Goal: Information Seeking & Learning: Learn about a topic

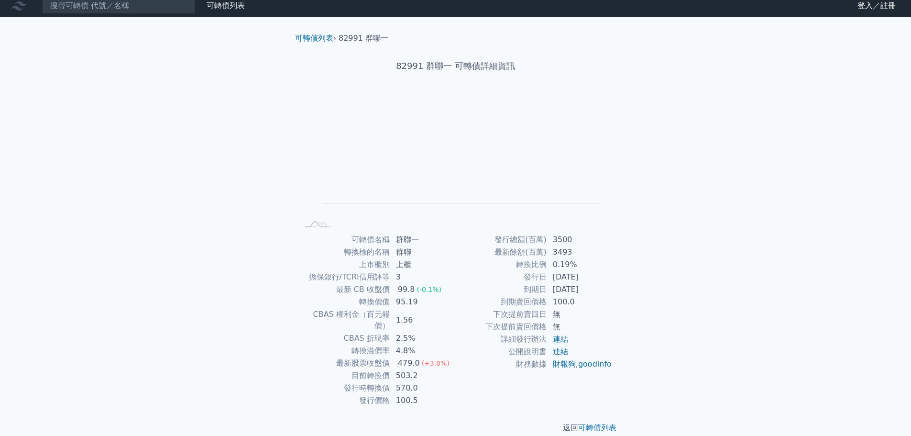
scroll to position [7, 0]
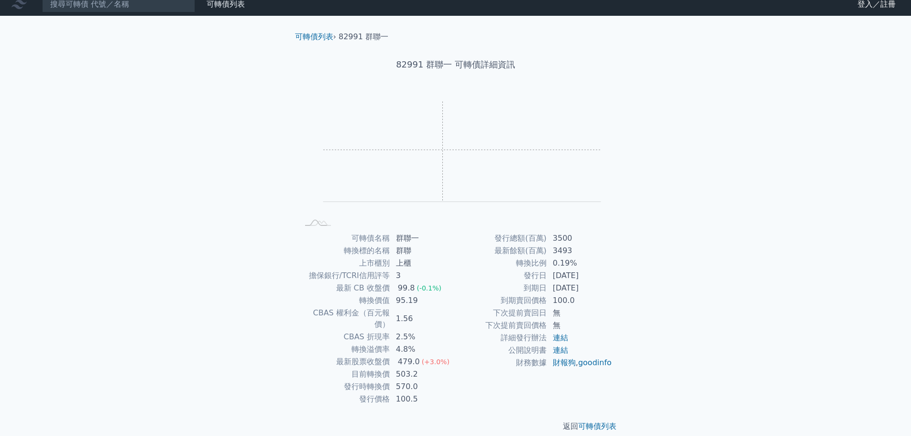
click at [443, 150] on rect "Chart" at bounding box center [462, 151] width 278 height 100
click at [476, 67] on h1 "82991 群聯一 可轉債詳細資訊" at bounding box center [455, 64] width 337 height 13
click at [322, 221] on rect at bounding box center [318, 223] width 32 height 10
click at [591, 421] on link "可轉債列表" at bounding box center [597, 425] width 38 height 9
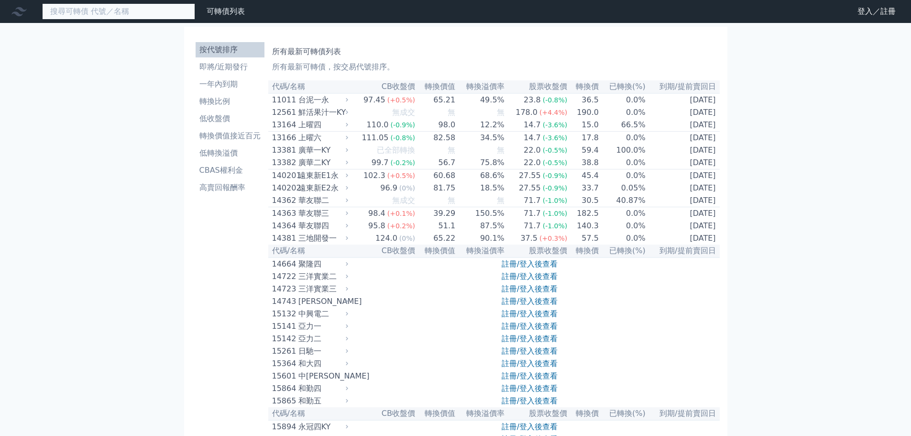
click at [138, 6] on input at bounding box center [118, 11] width 153 height 16
click at [235, 155] on li "低轉換溢價" at bounding box center [230, 152] width 69 height 11
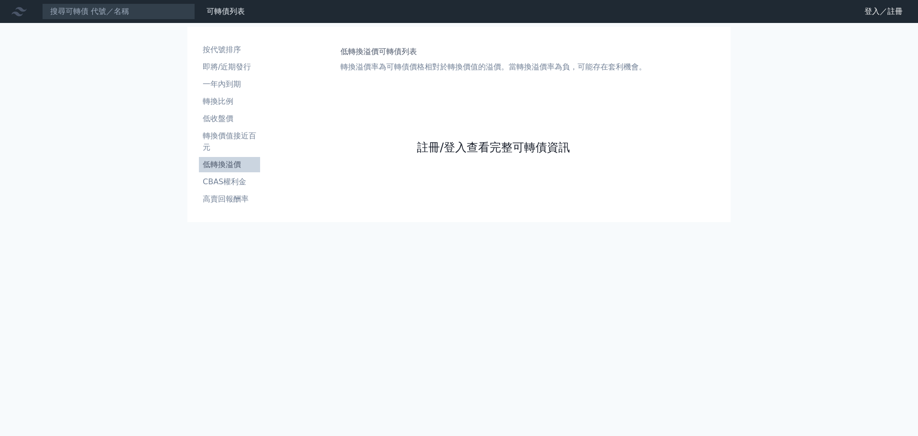
click at [552, 150] on link "註冊/登入查看完整可轉債資訊" at bounding box center [493, 147] width 153 height 15
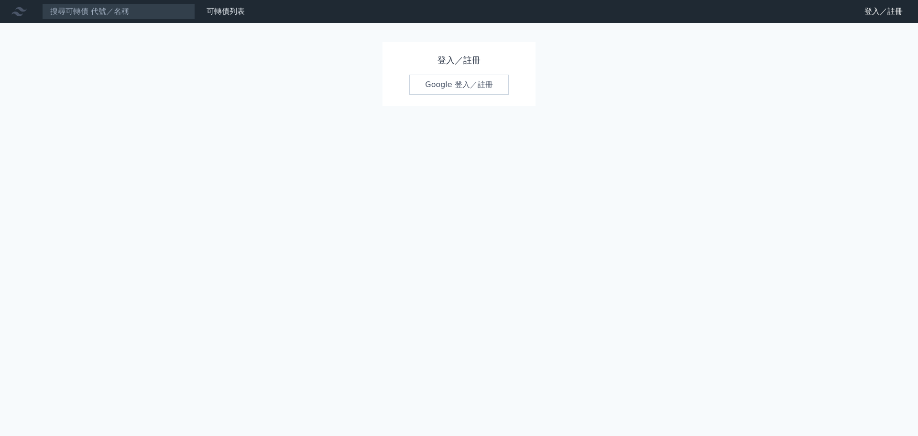
drag, startPoint x: 434, startPoint y: 78, endPoint x: 441, endPoint y: 88, distance: 11.4
click at [435, 78] on link "Google 登入／註冊" at bounding box center [458, 85] width 99 height 20
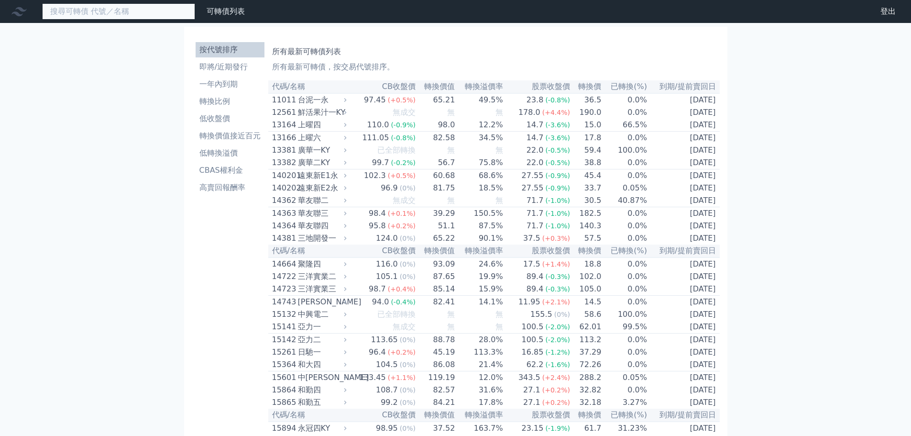
click at [81, 9] on input at bounding box center [118, 11] width 153 height 16
click at [82, 11] on input at bounding box center [118, 11] width 153 height 16
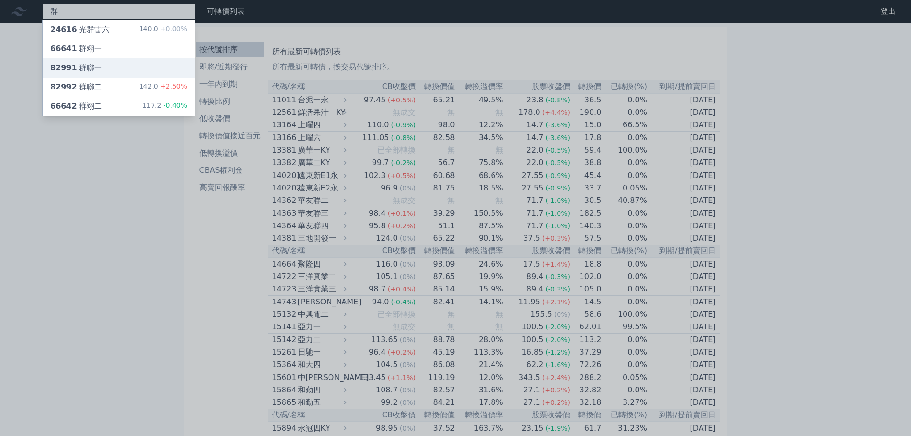
type input "群"
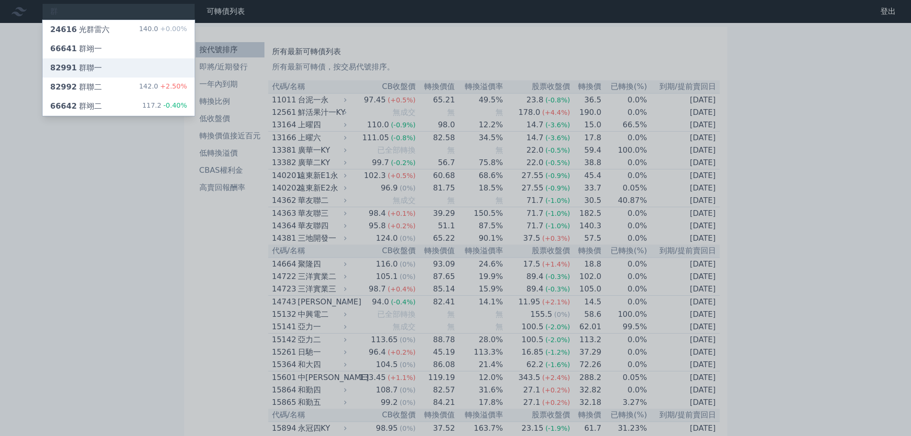
click at [93, 68] on div "82991 群聯一" at bounding box center [76, 67] width 52 height 11
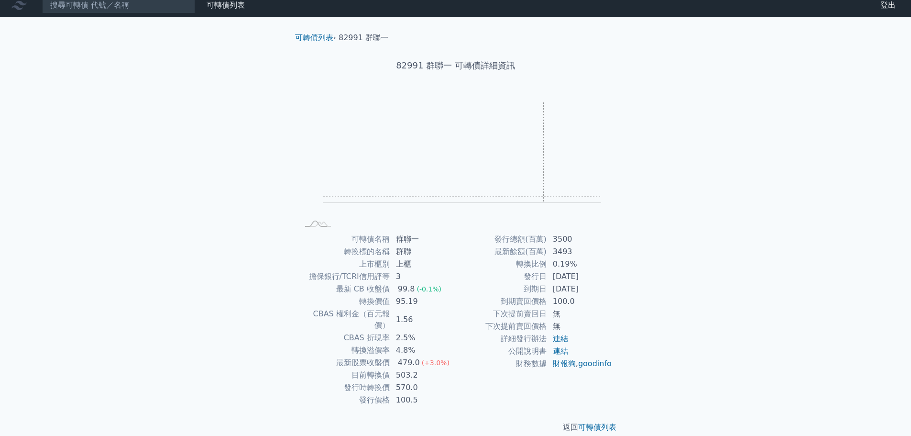
scroll to position [7, 0]
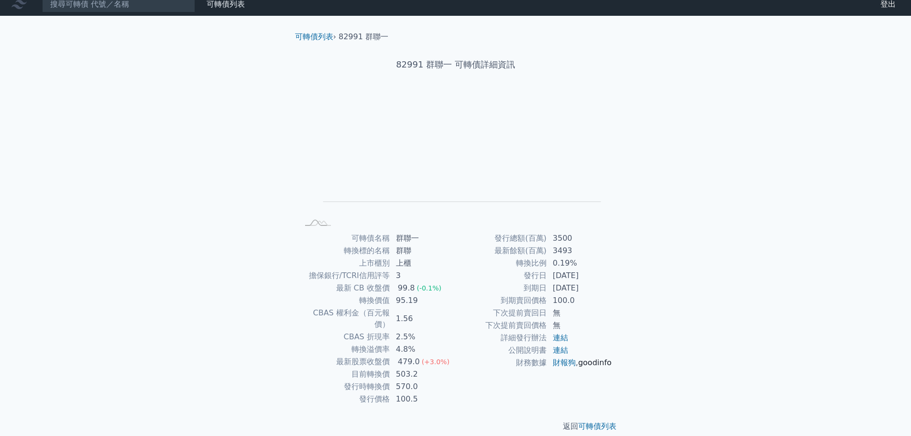
click at [578, 367] on link "goodinfo" at bounding box center [594, 362] width 33 height 9
click at [321, 227] on rect at bounding box center [318, 223] width 32 height 10
click at [67, 7] on input at bounding box center [118, 4] width 153 height 16
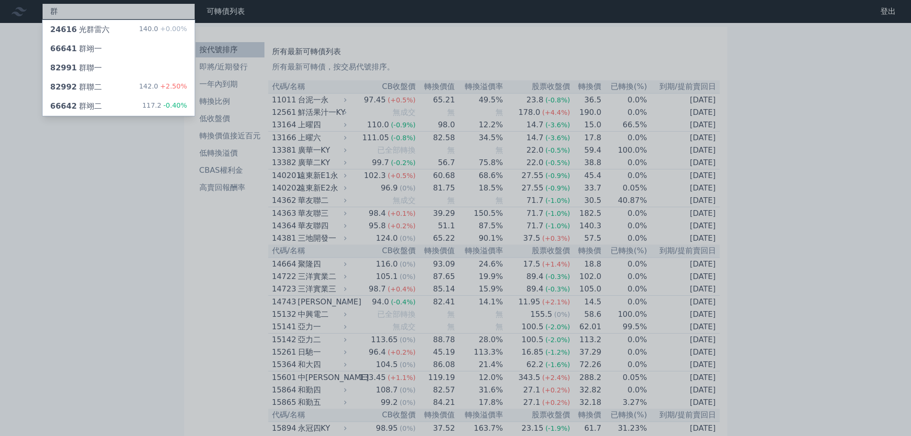
click at [84, 10] on div "群 24616 光群雷六 140.0 +0.00% 66641 群翊一 82991 群聯一 82992 群聯二 142.0 +2.50% 66642 群翊二 …" at bounding box center [118, 11] width 153 height 16
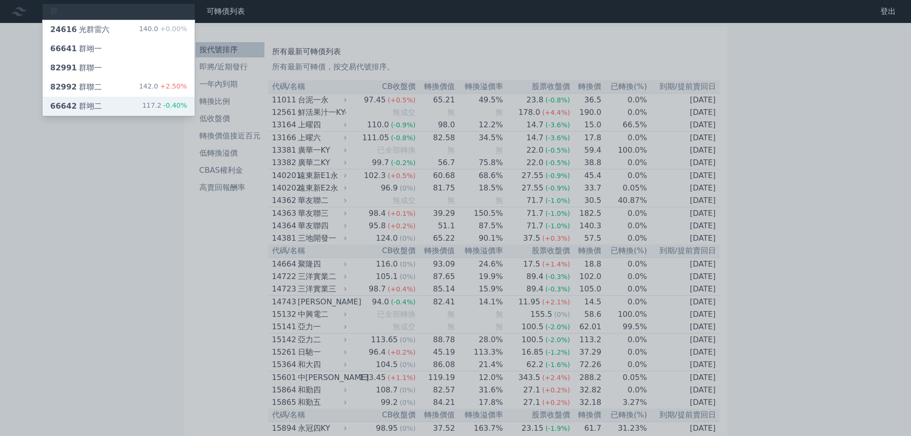
click at [103, 106] on div "66642 群翊二 117.2 -0.40%" at bounding box center [119, 106] width 152 height 19
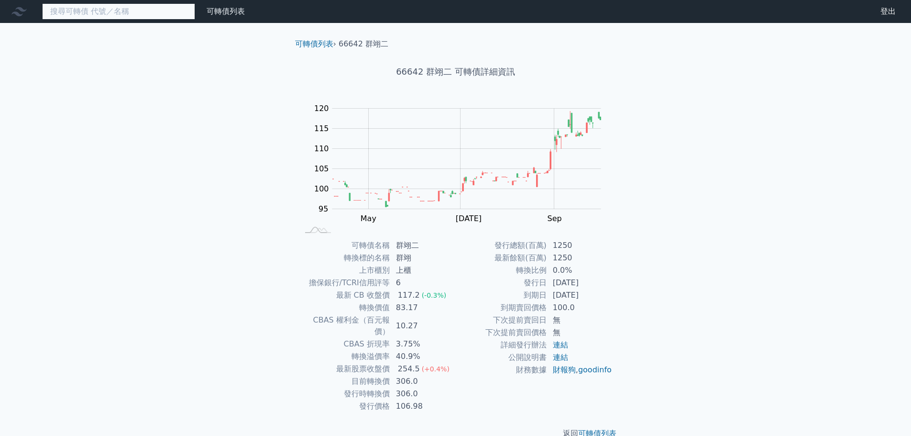
click at [96, 17] on input at bounding box center [118, 11] width 153 height 16
click at [97, 18] on input at bounding box center [118, 11] width 153 height 16
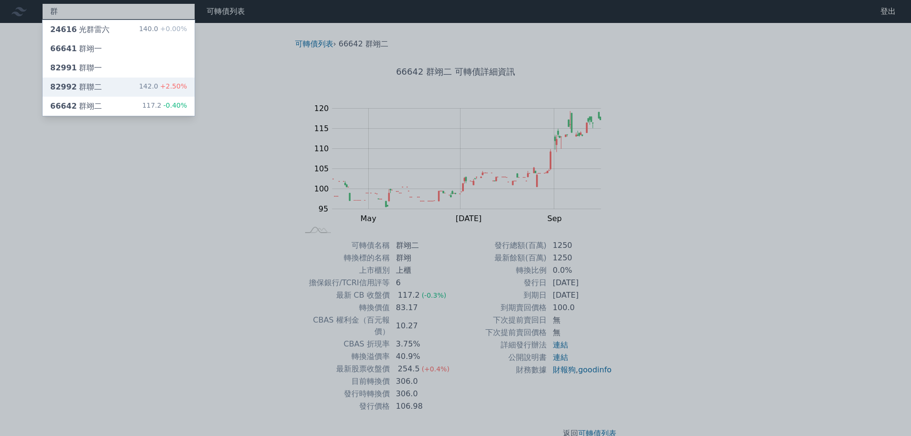
type input "群"
click at [70, 82] on div "群 24616 光群雷六 140.0 +0.00% 66641 群翊一 82991 群聯一 82992 群聯二 142.0 +2.50% 66642 群翊二 …" at bounding box center [455, 227] width 911 height 454
click at [87, 86] on div "82992 群聯二" at bounding box center [76, 86] width 52 height 11
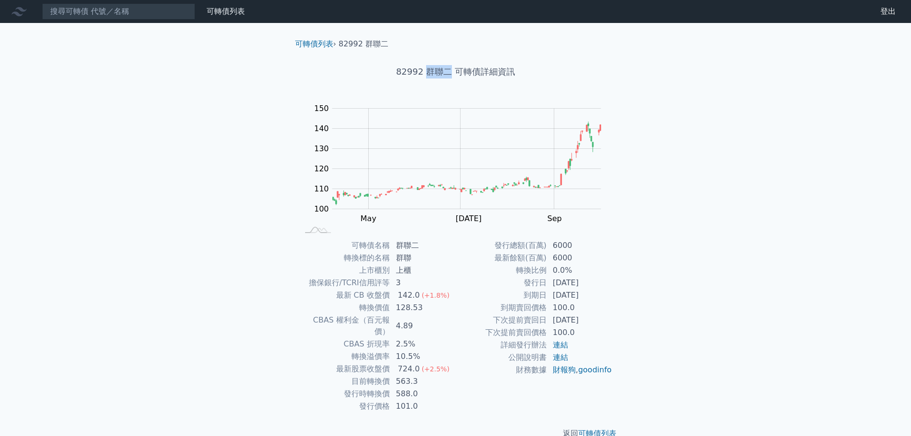
drag, startPoint x: 451, startPoint y: 70, endPoint x: 426, endPoint y: 71, distance: 24.9
click at [426, 71] on h1 "82992 群聯二 可轉債詳細資訊" at bounding box center [455, 71] width 337 height 13
copy h1 "群聯二"
